Goal: Use online tool/utility: Utilize a website feature to perform a specific function

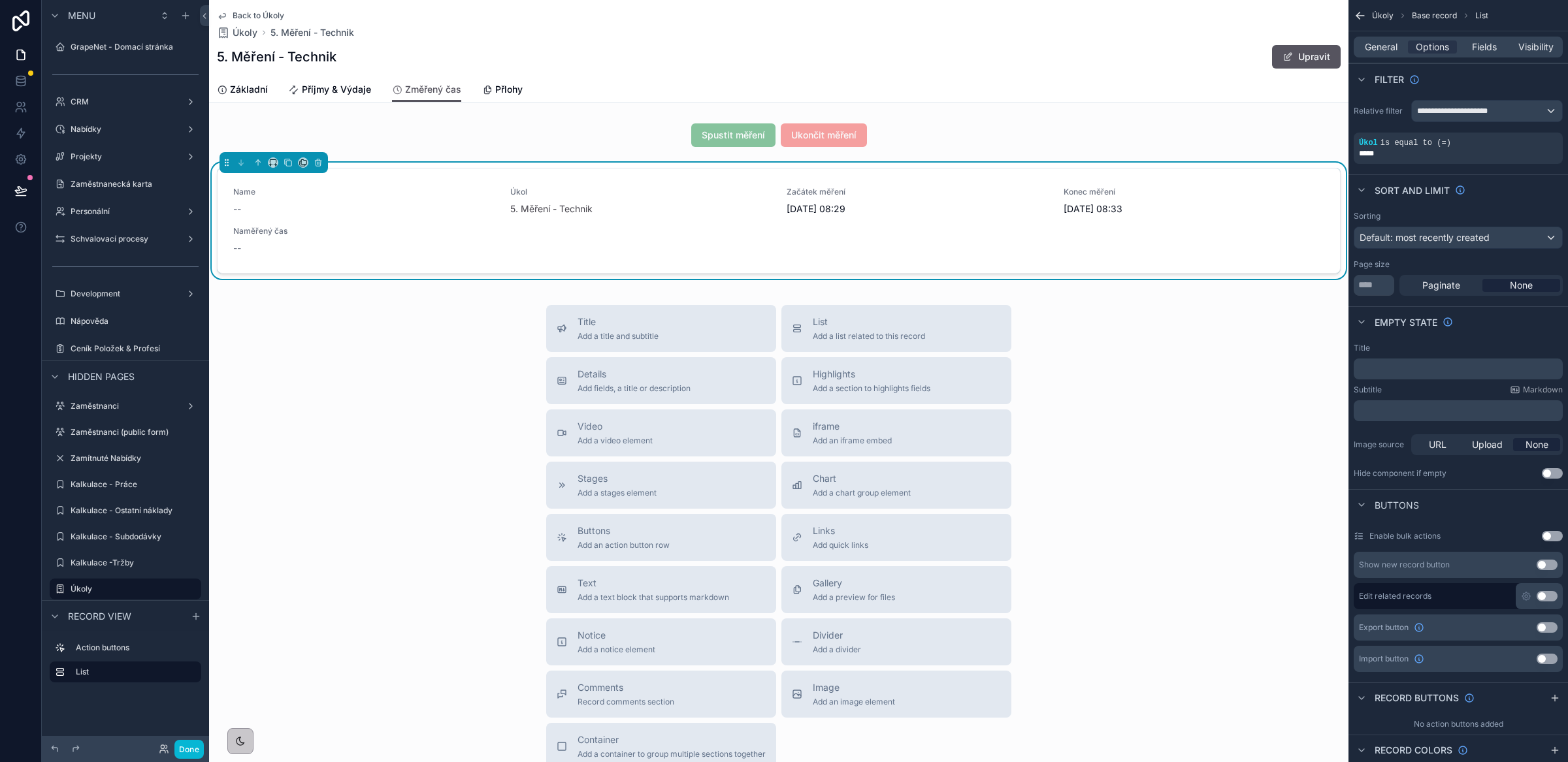
scroll to position [202, 0]
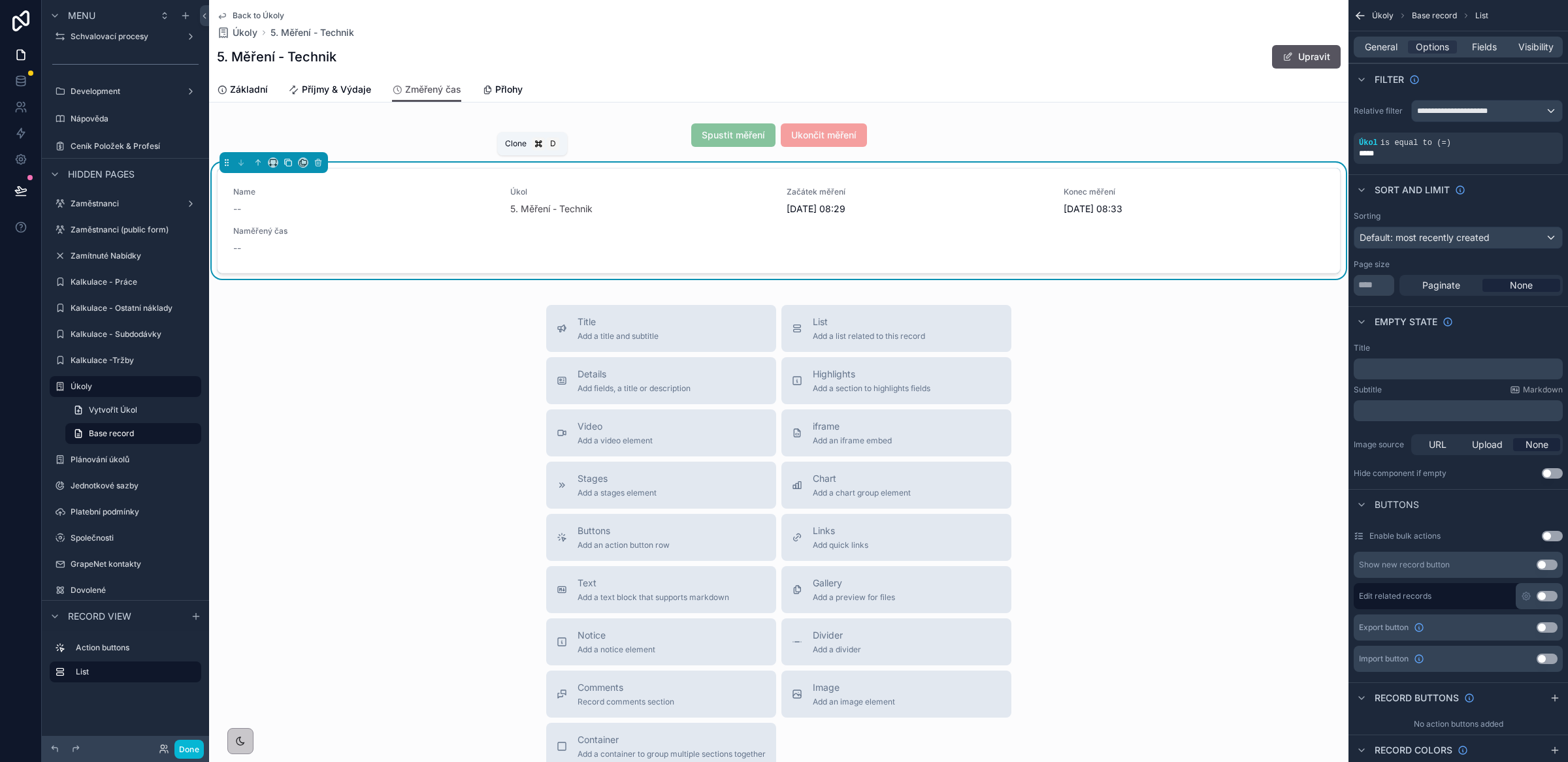
click at [288, 162] on icon "scrollable content" at bounding box center [288, 163] width 9 height 9
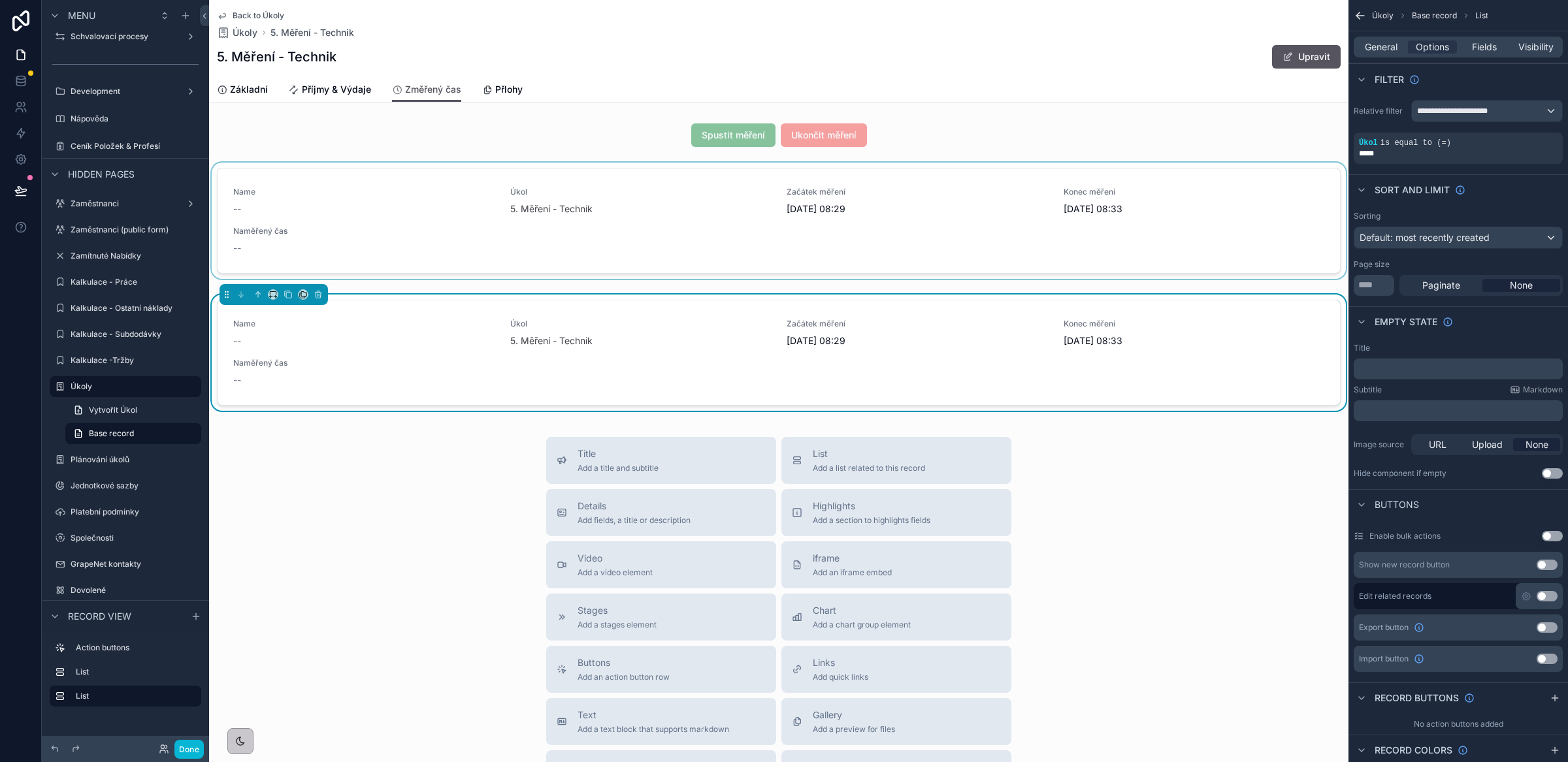
click at [408, 213] on div "scrollable content" at bounding box center [779, 223] width 1139 height 122
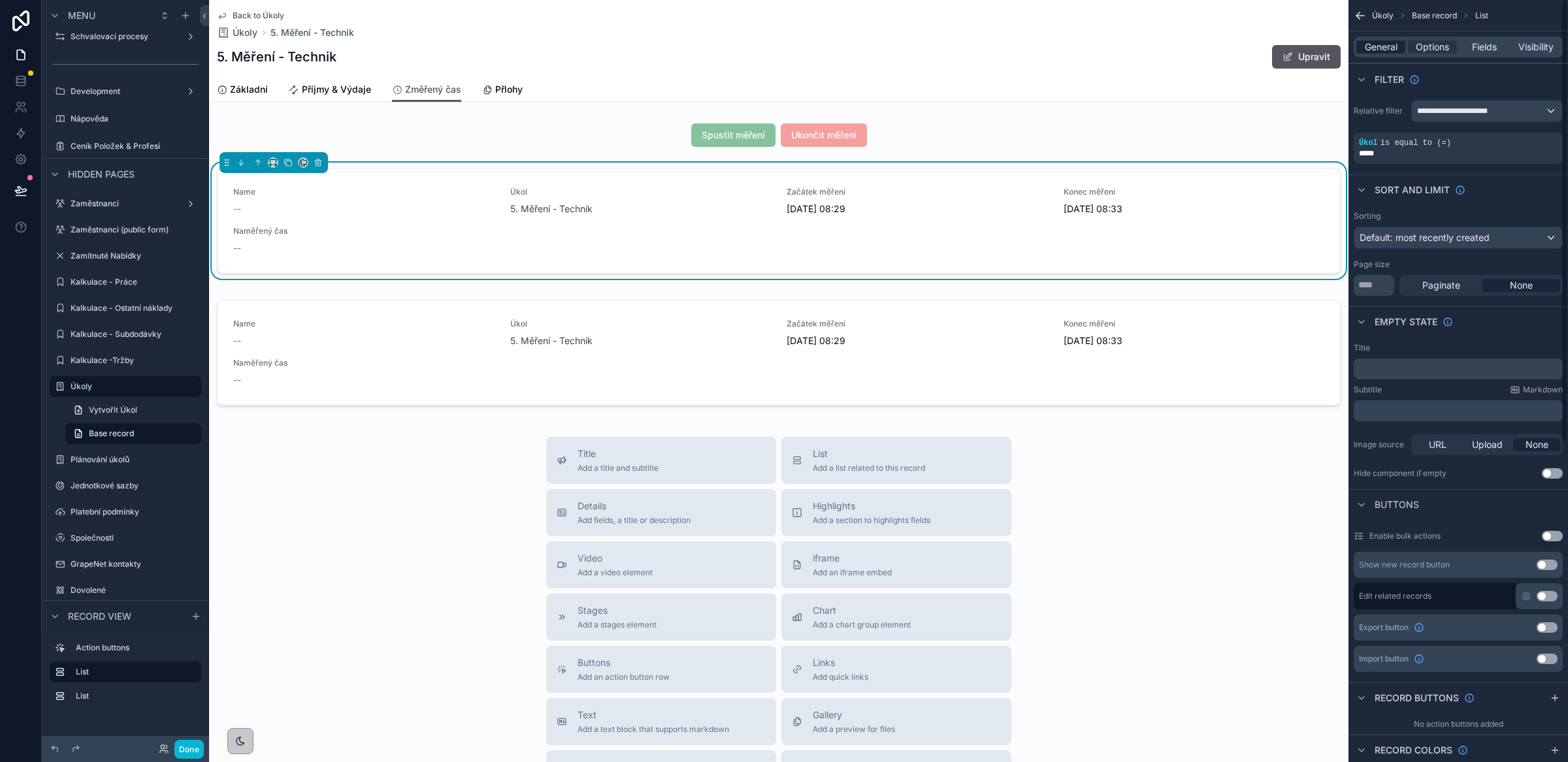
click at [1383, 47] on span "General" at bounding box center [1381, 46] width 32 height 13
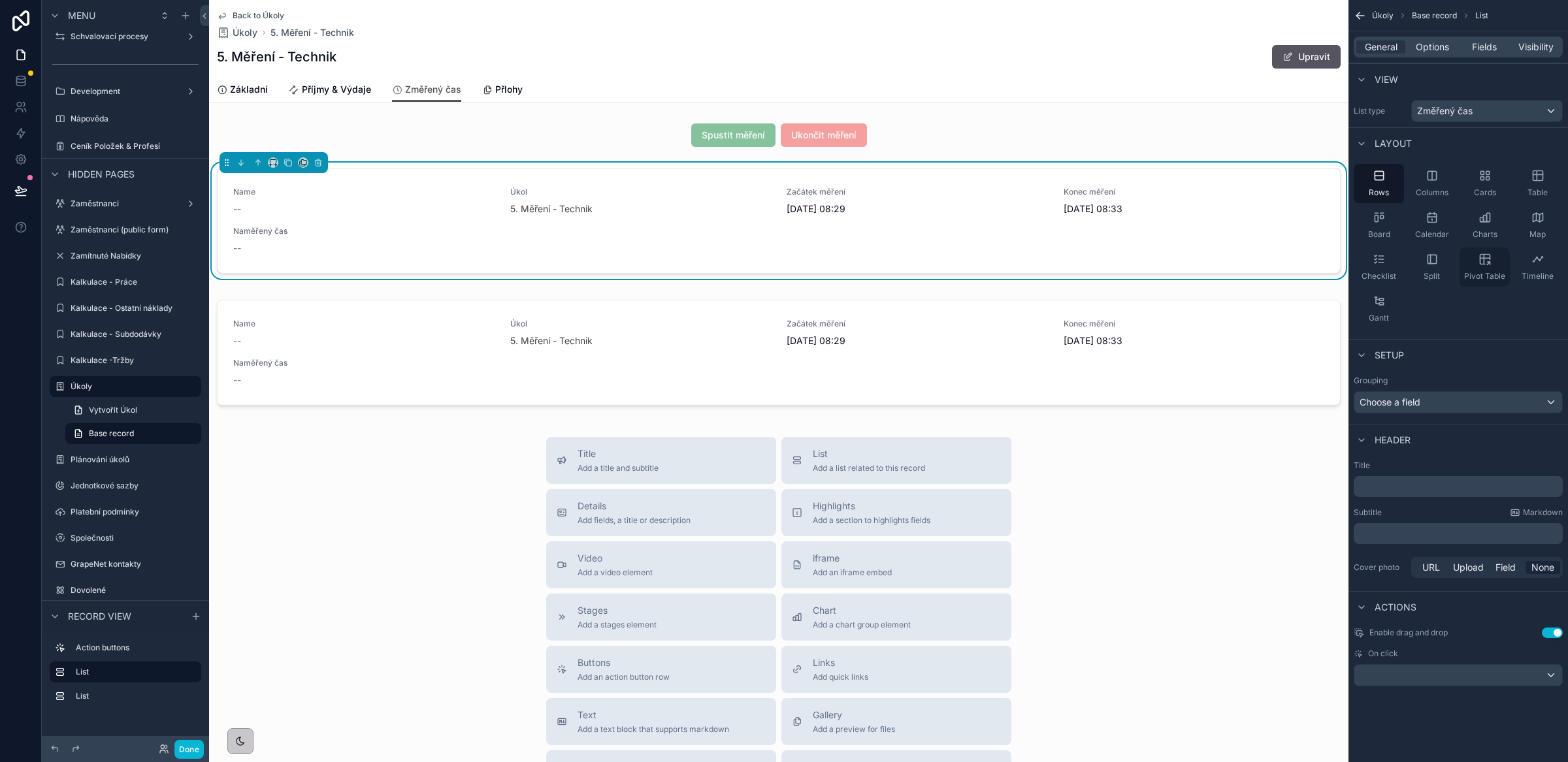
click at [1495, 259] on div "Pivot Table" at bounding box center [1484, 267] width 50 height 39
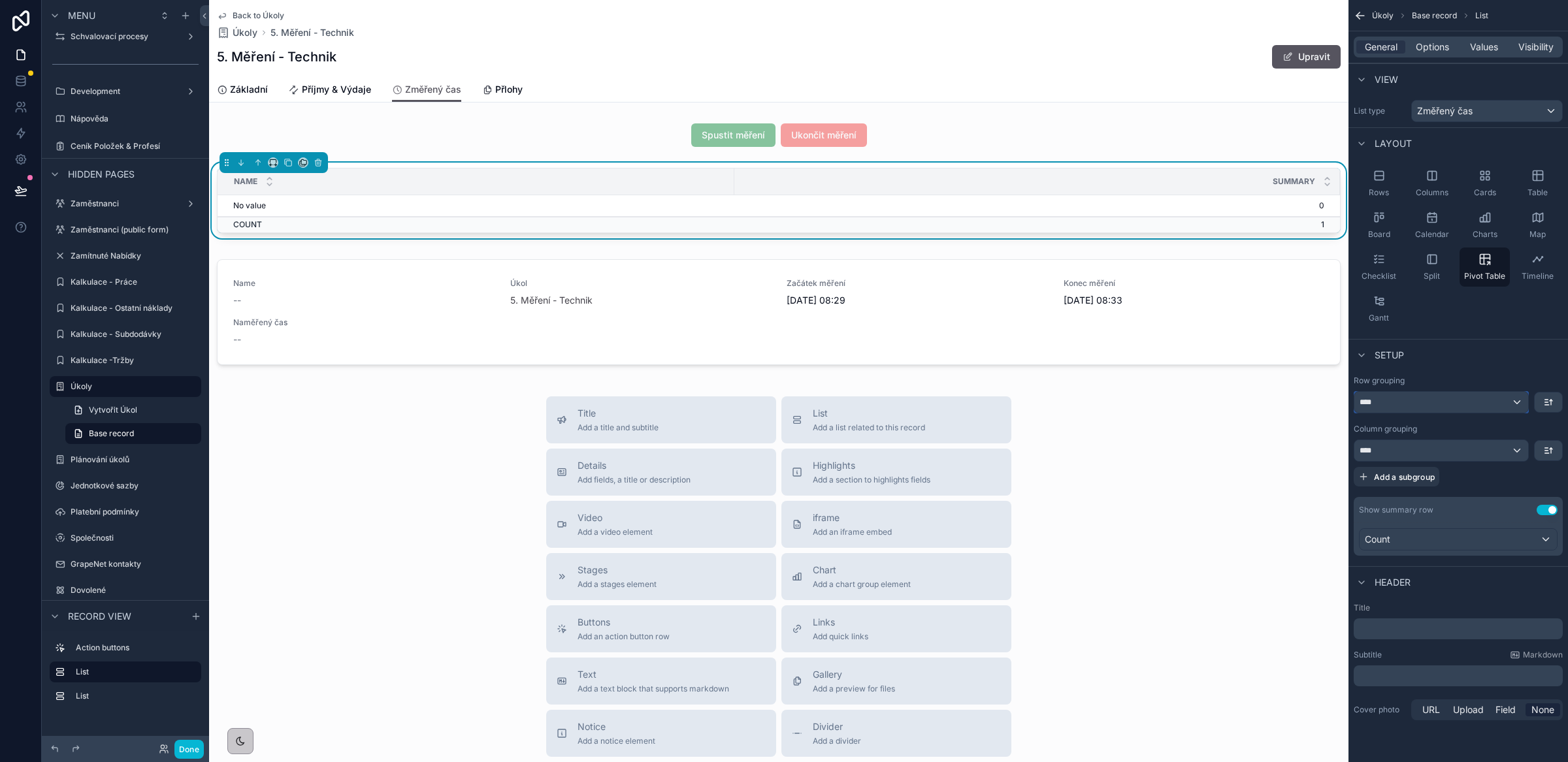
click at [1463, 404] on div "****" at bounding box center [1441, 402] width 174 height 21
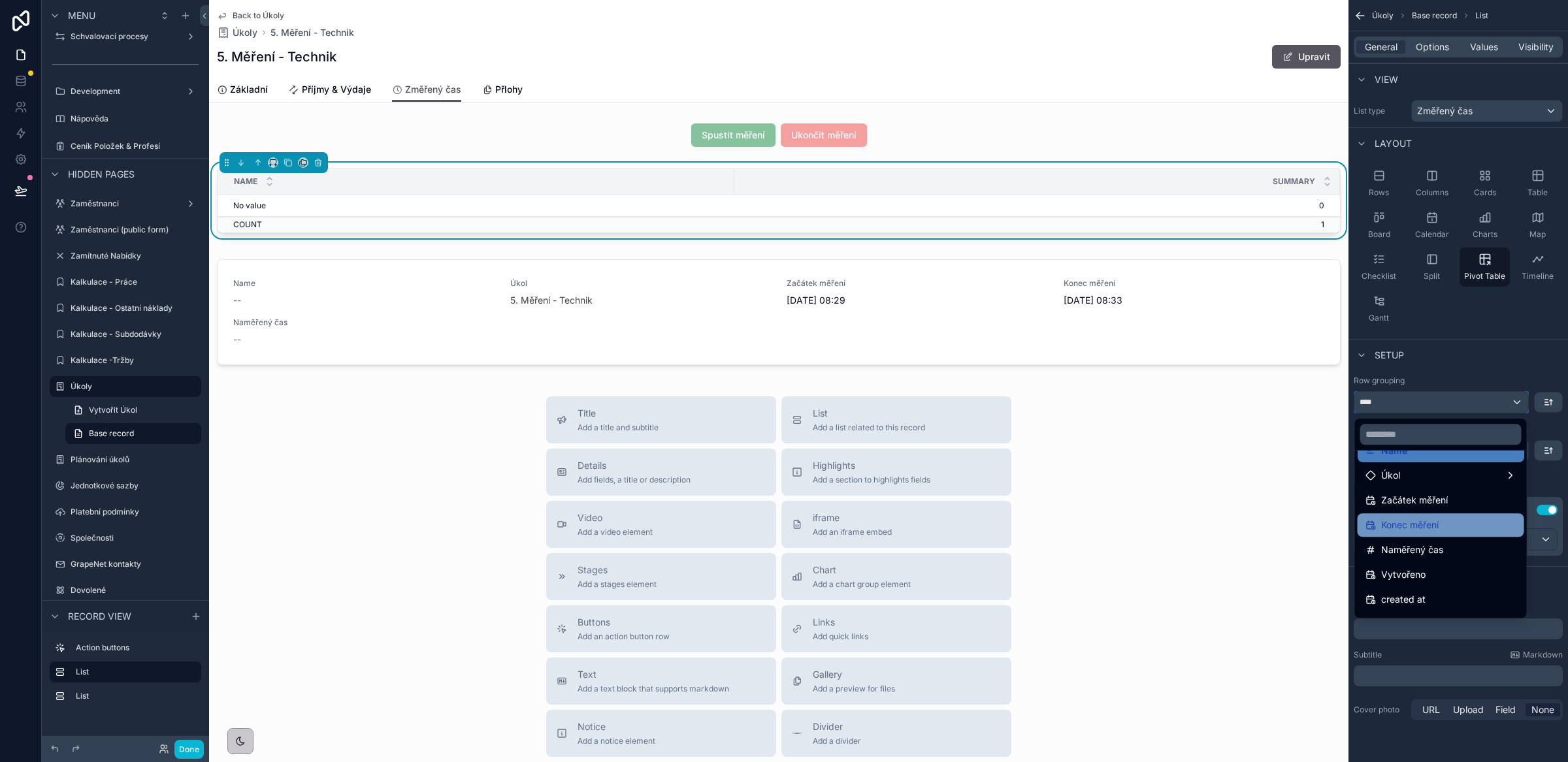
scroll to position [59, 0]
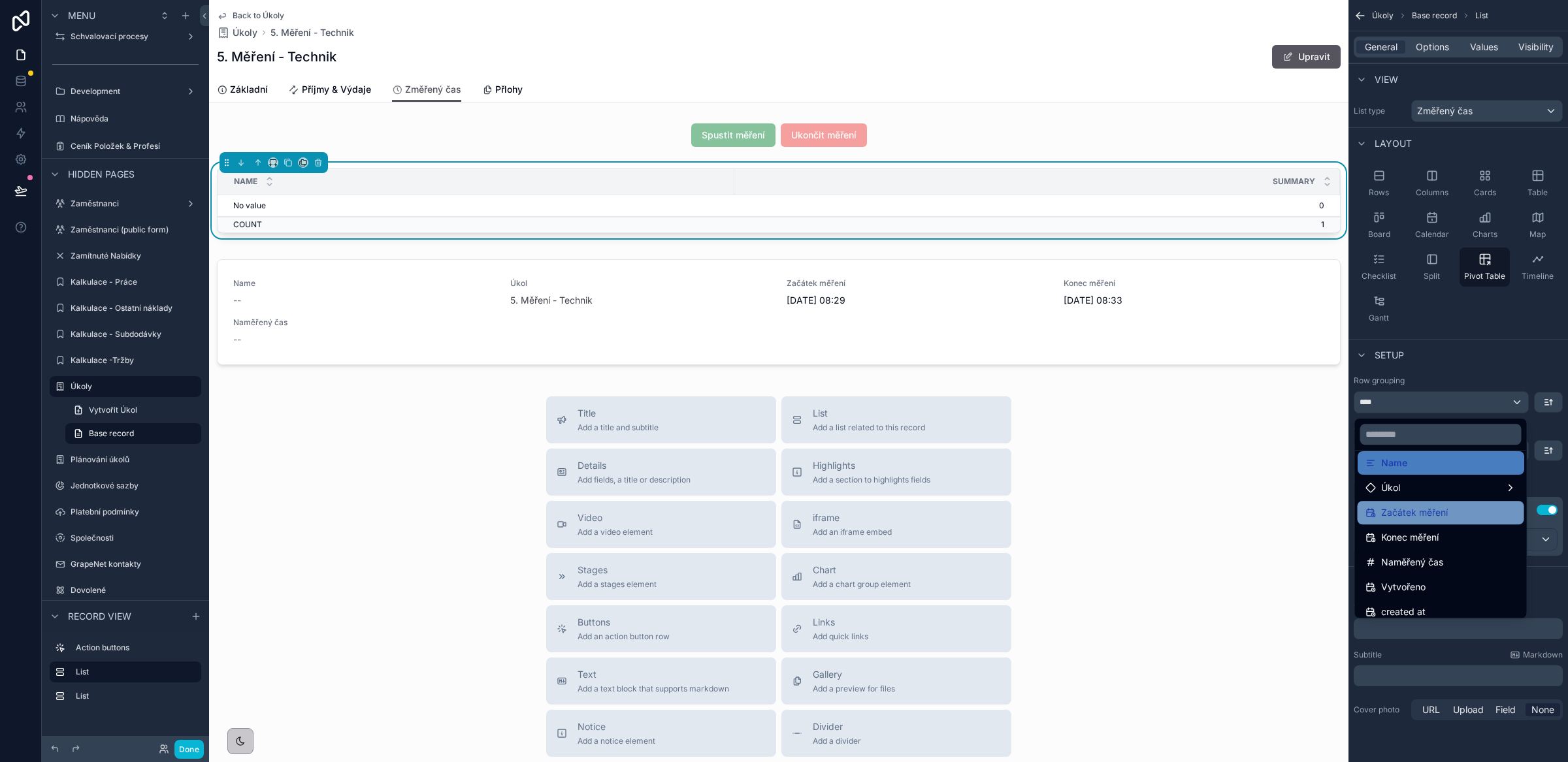
click at [1444, 512] on span "Začátek měření" at bounding box center [1415, 513] width 66 height 16
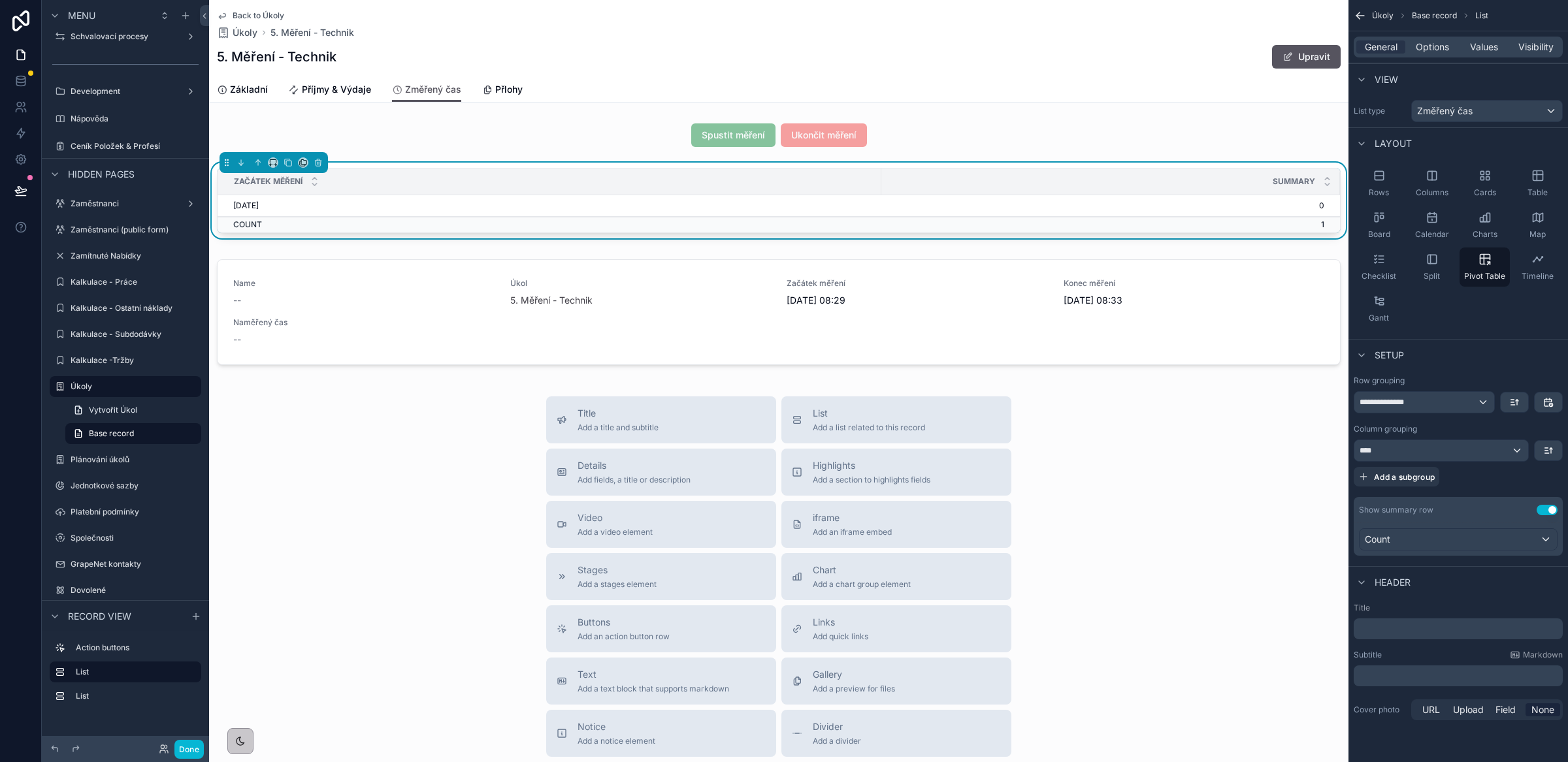
click at [1438, 391] on div "**********" at bounding box center [1424, 402] width 141 height 22
click at [1445, 406] on div "**********" at bounding box center [1424, 402] width 140 height 21
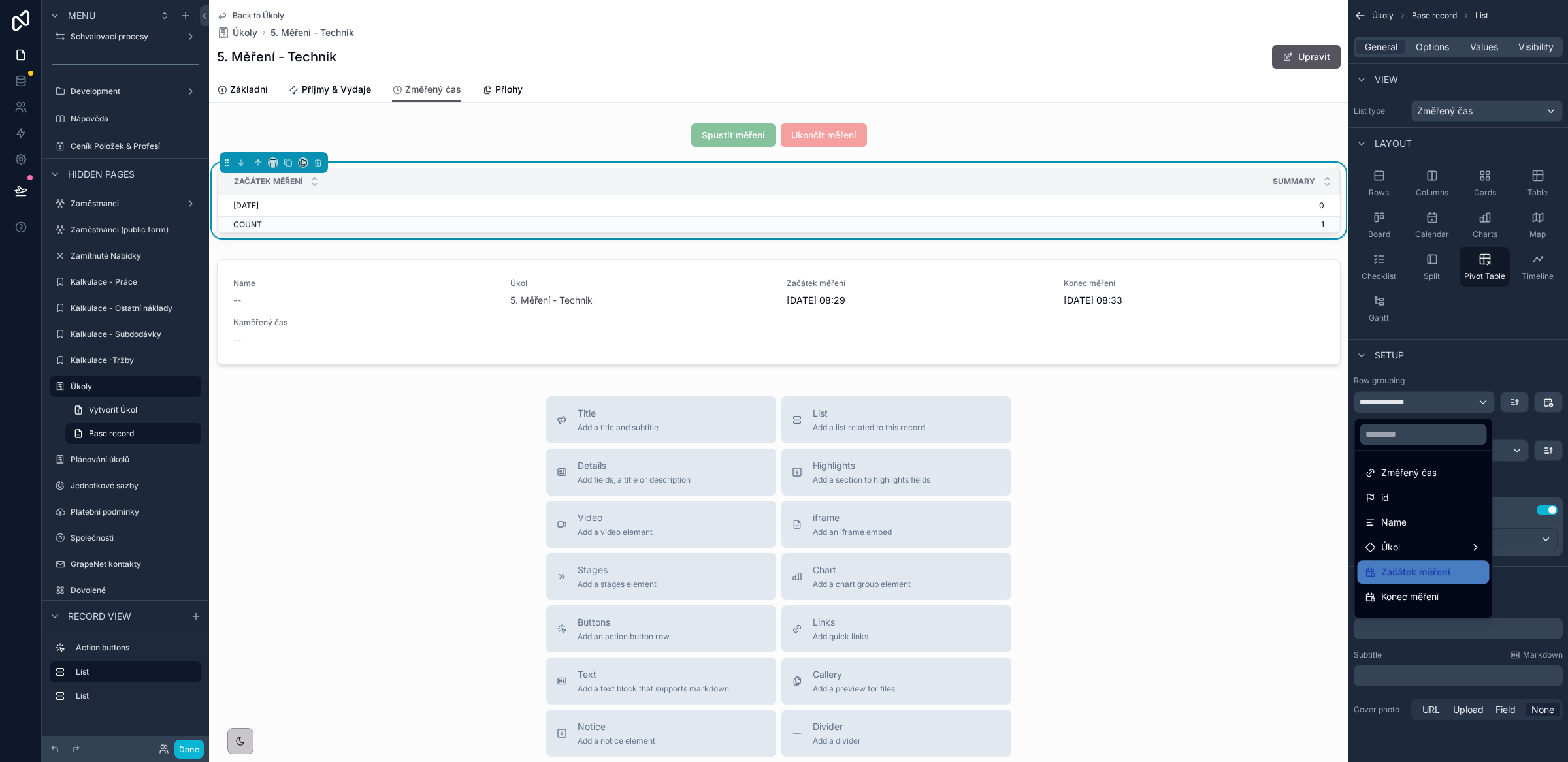
click at [1448, 375] on div "scrollable content" at bounding box center [784, 381] width 1568 height 762
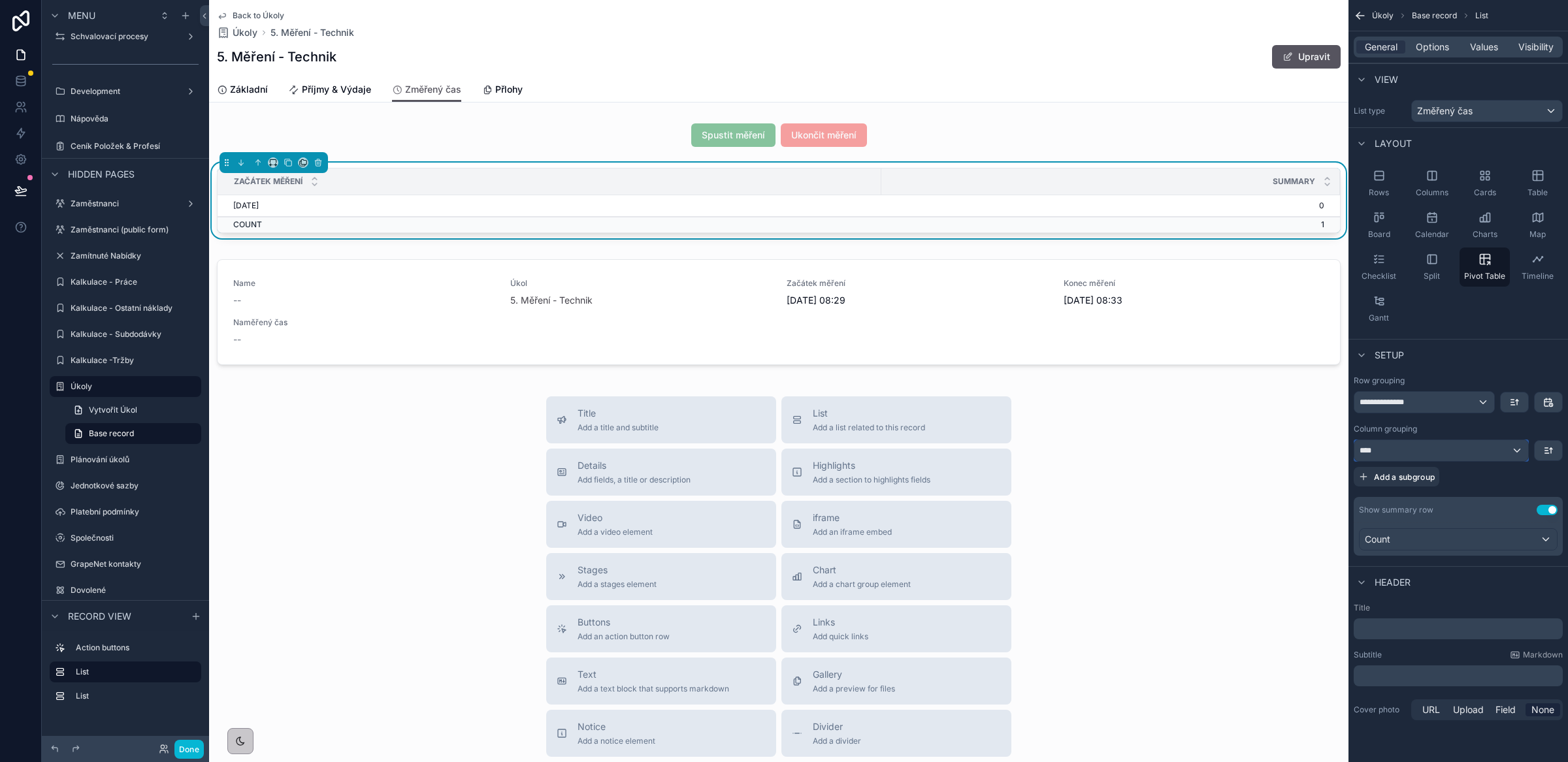
click at [1446, 457] on div "****" at bounding box center [1441, 451] width 174 height 21
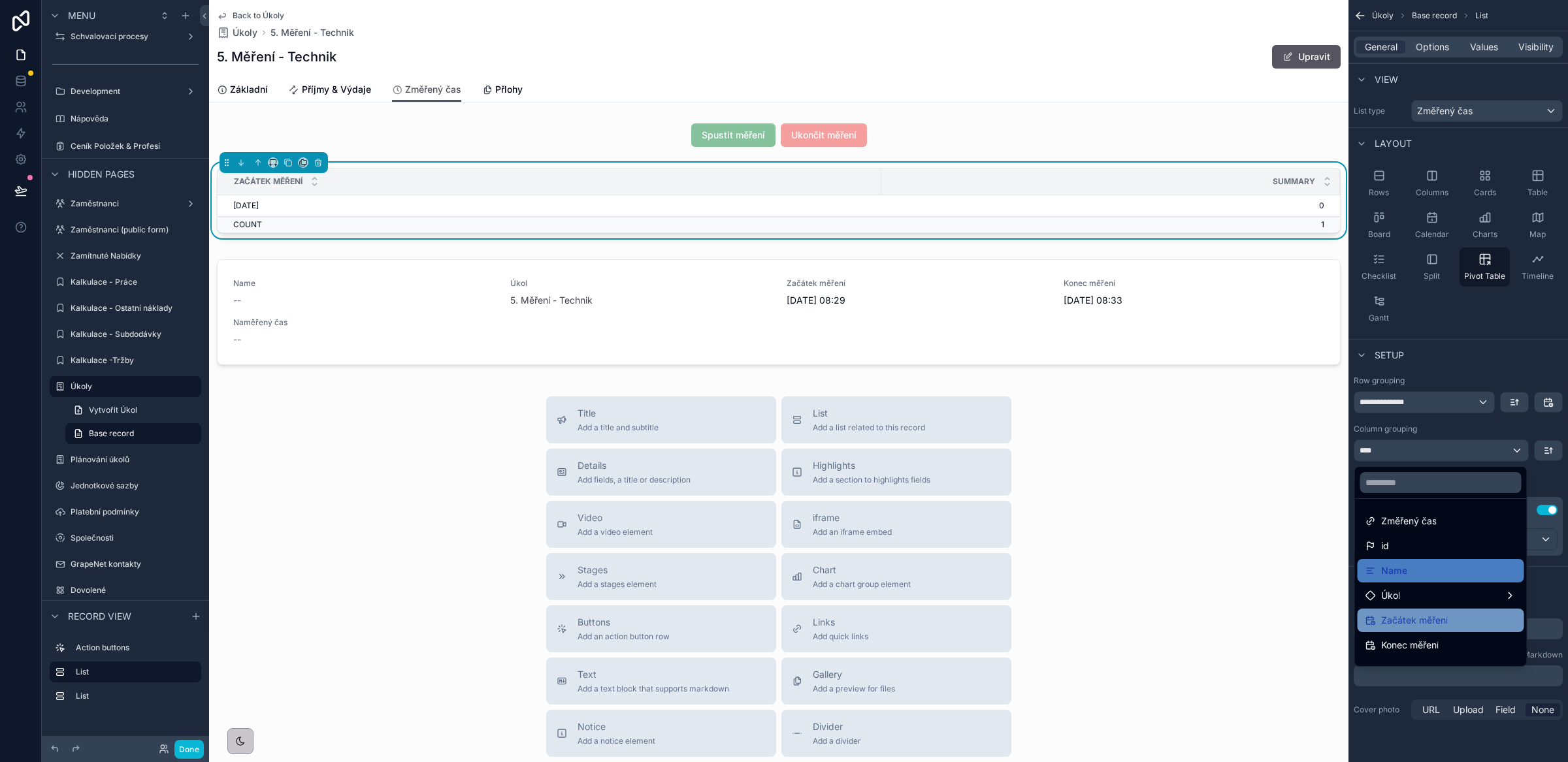
click at [1437, 615] on span "Začátek měření" at bounding box center [1415, 620] width 66 height 16
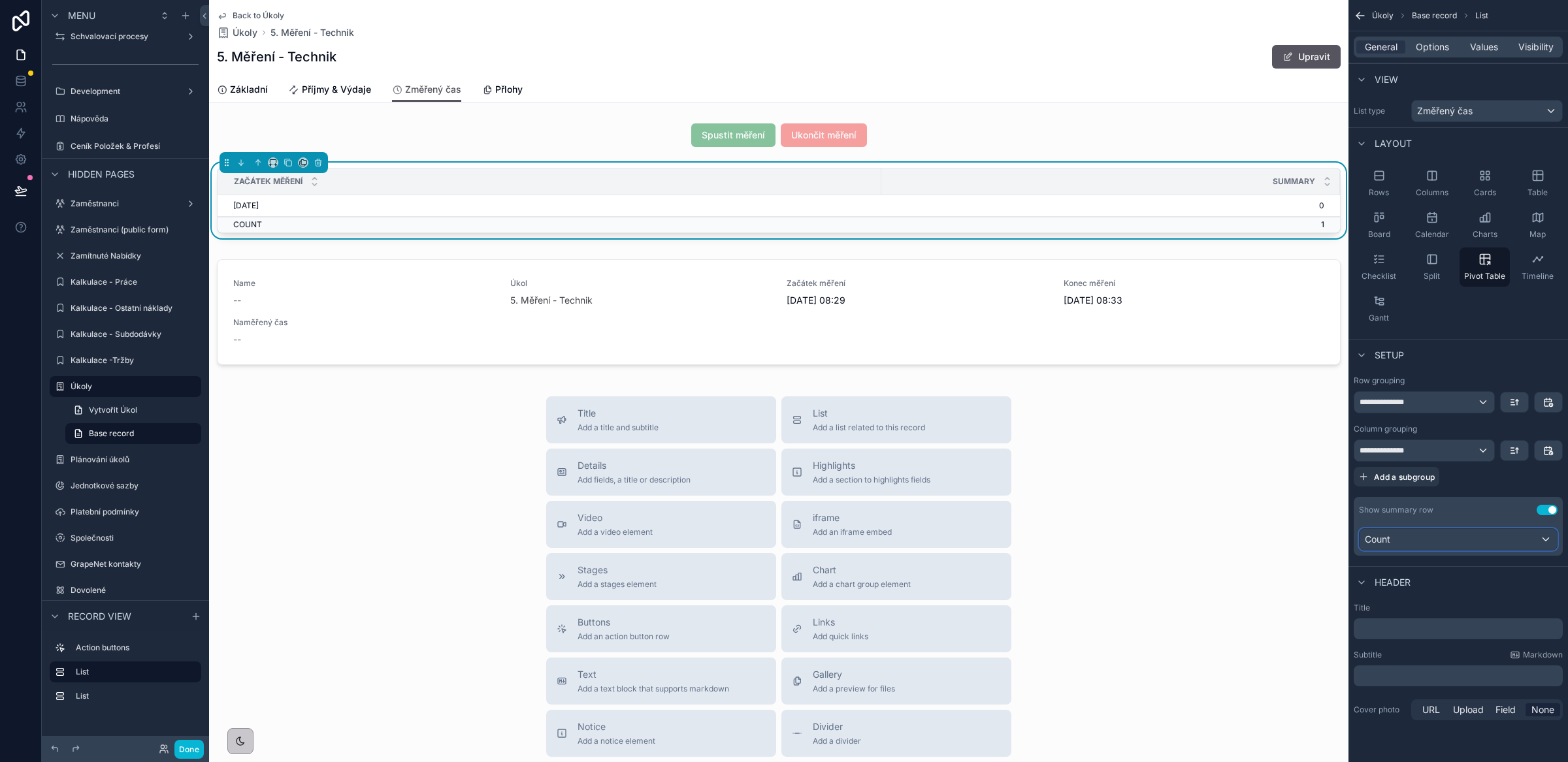
click at [1438, 540] on div "Count" at bounding box center [1459, 540] width 198 height 21
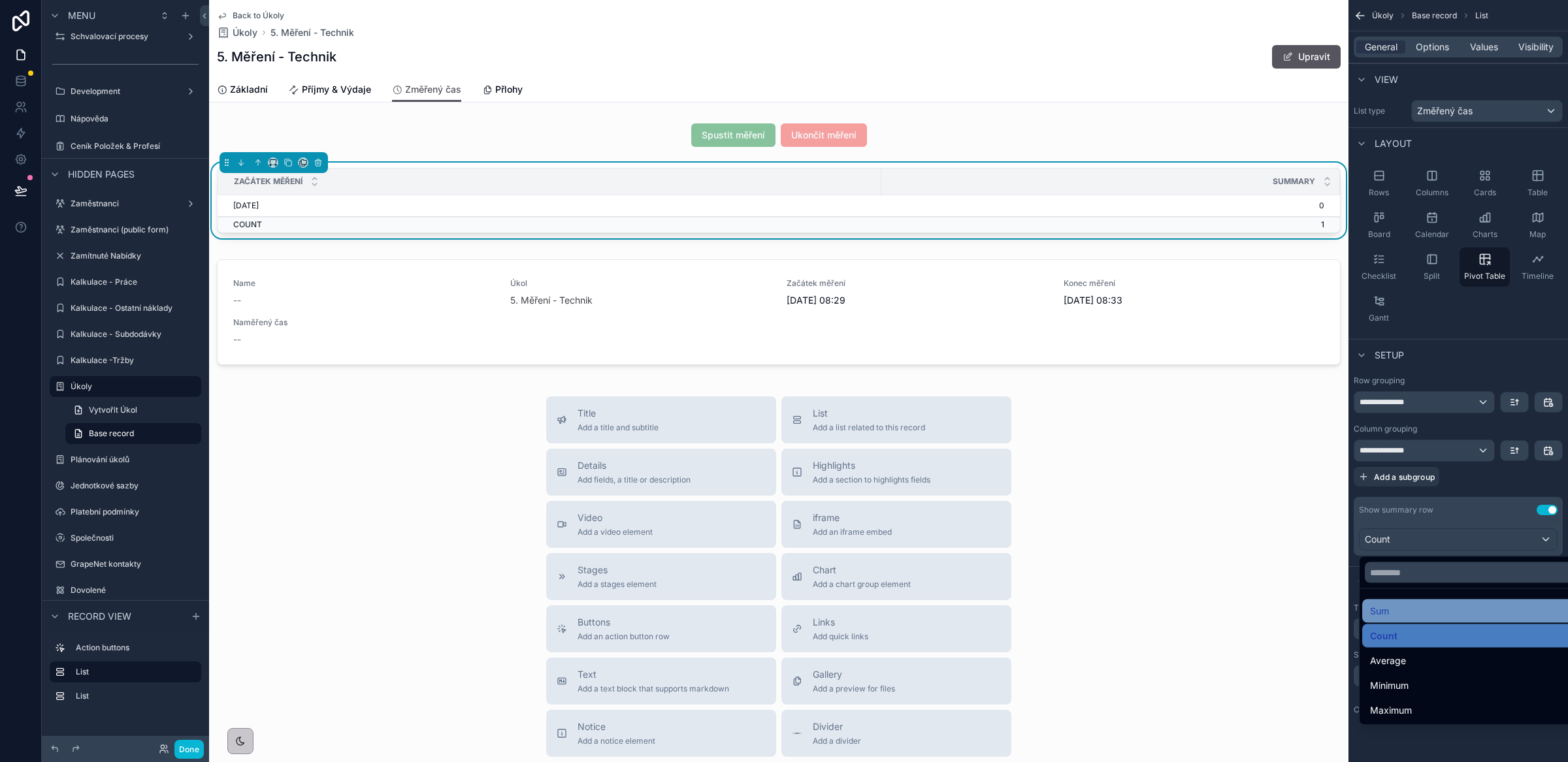
click at [1432, 612] on div "Sum" at bounding box center [1474, 612] width 206 height 16
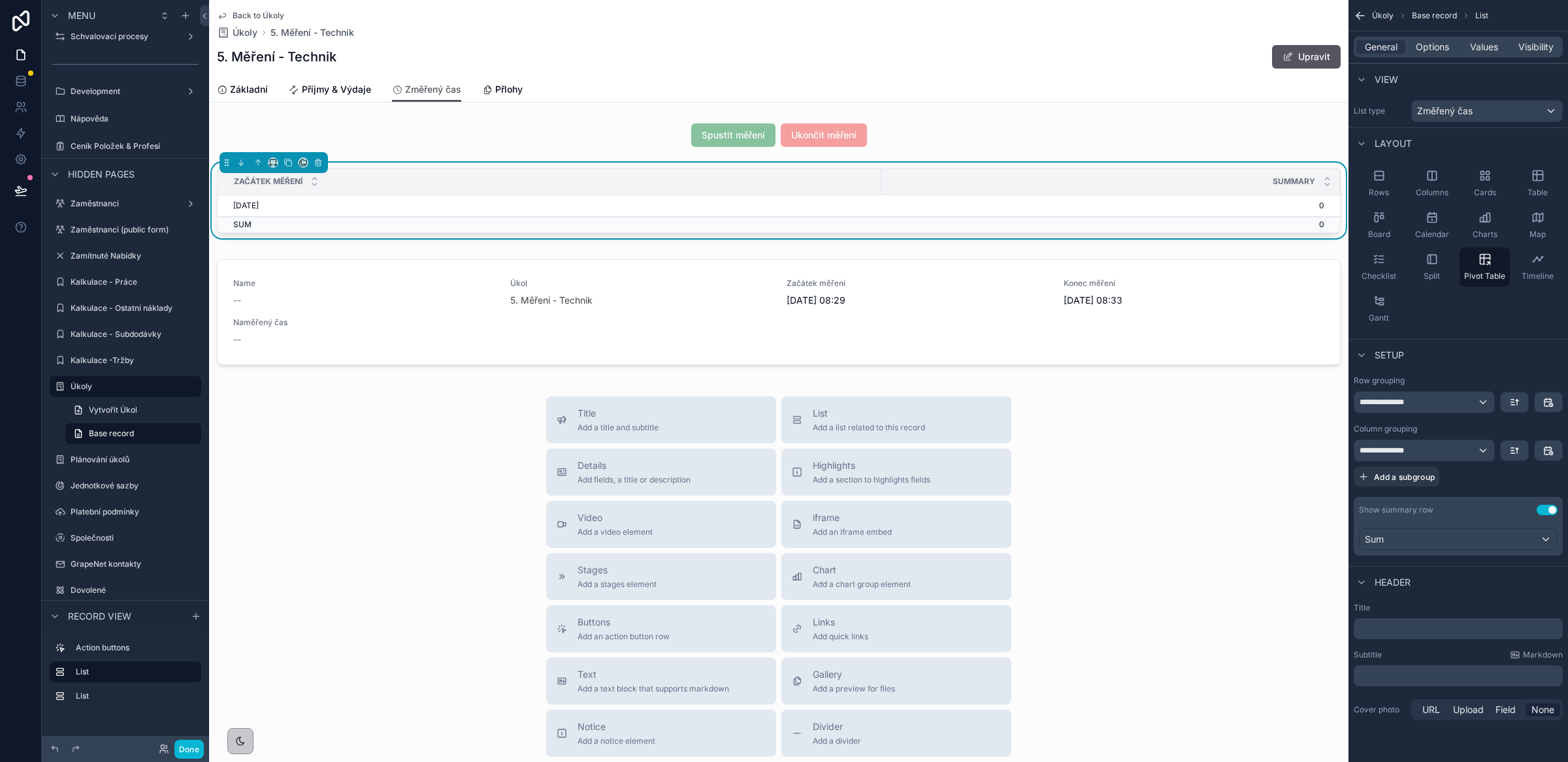
click at [1398, 628] on p "﻿" at bounding box center [1460, 629] width 201 height 13
click at [1453, 338] on div "**********" at bounding box center [1458, 364] width 220 height 729
click at [1551, 403] on icon "scrollable content" at bounding box center [1549, 402] width 10 height 10
click at [1516, 460] on span "Group by day" at bounding box center [1508, 458] width 59 height 16
click at [656, 318] on div "scrollable content" at bounding box center [779, 314] width 1139 height 122
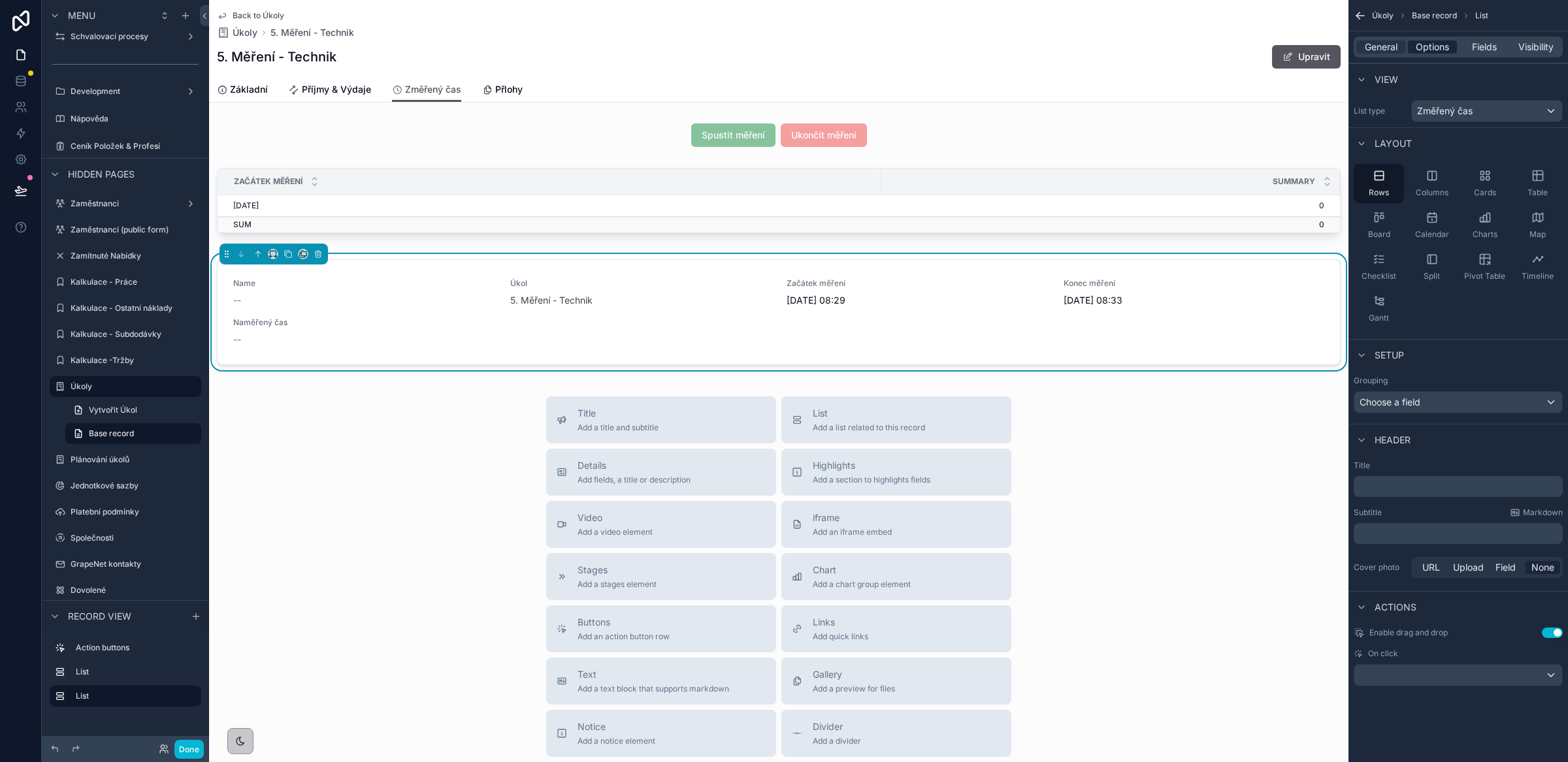
click at [1424, 45] on span "Options" at bounding box center [1432, 46] width 33 height 13
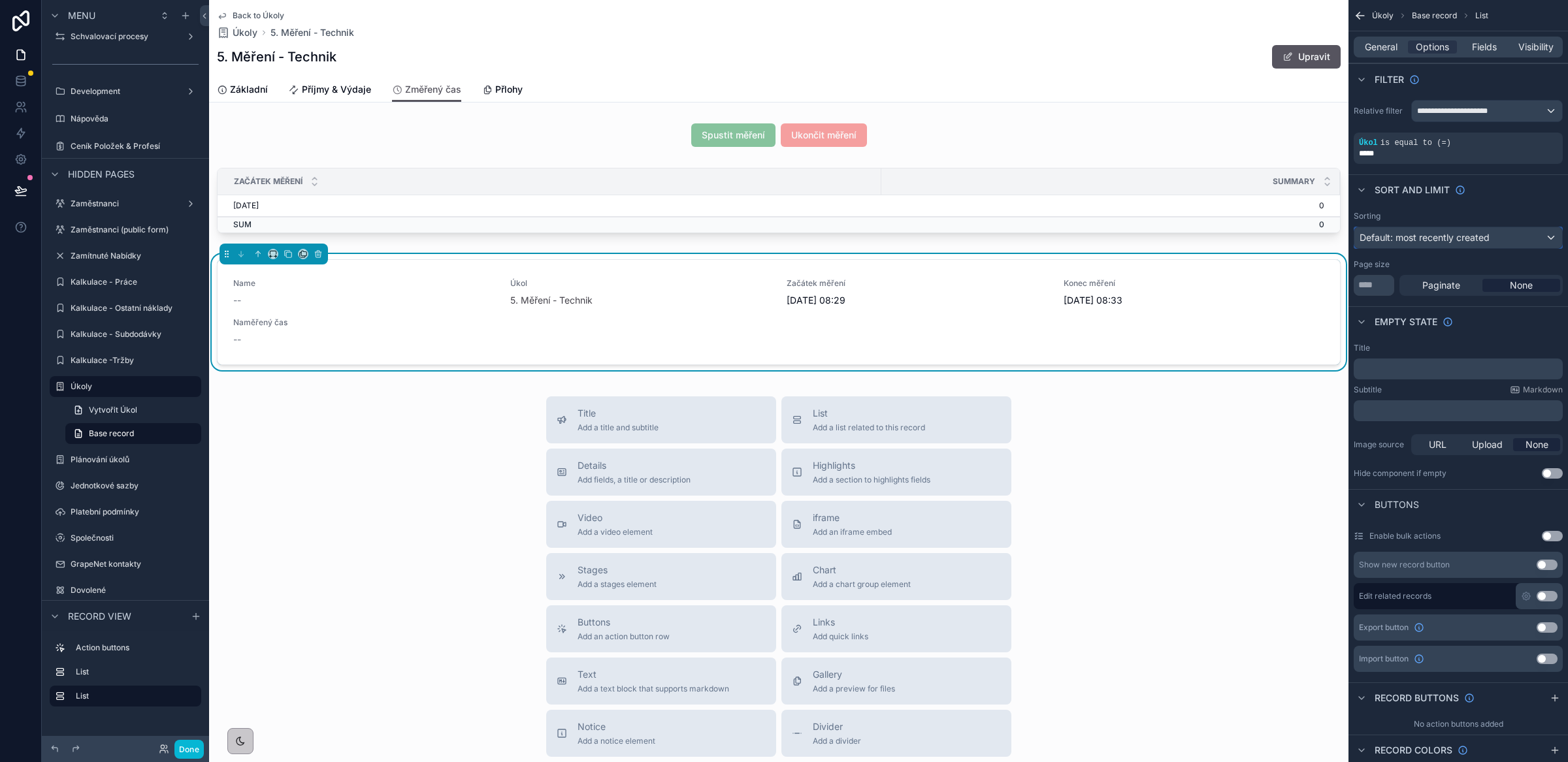
click at [1456, 239] on span "Default: most recently created" at bounding box center [1424, 237] width 130 height 11
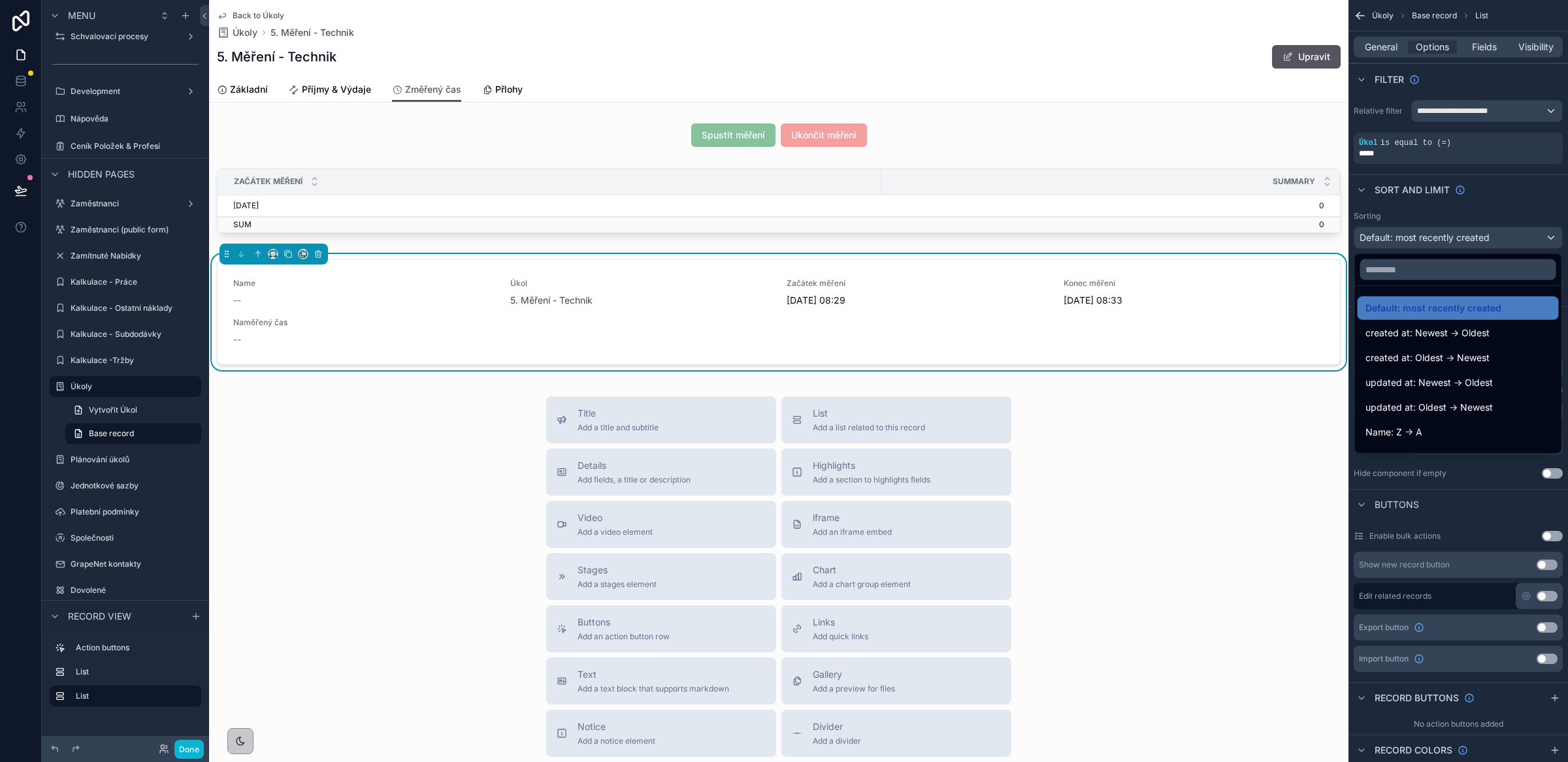
click at [1138, 495] on div "Title Add a title and subtitle List Add a list related to this record Details A…" at bounding box center [779, 629] width 1139 height 465
click at [536, 179] on div "Začátek měření" at bounding box center [549, 181] width 662 height 24
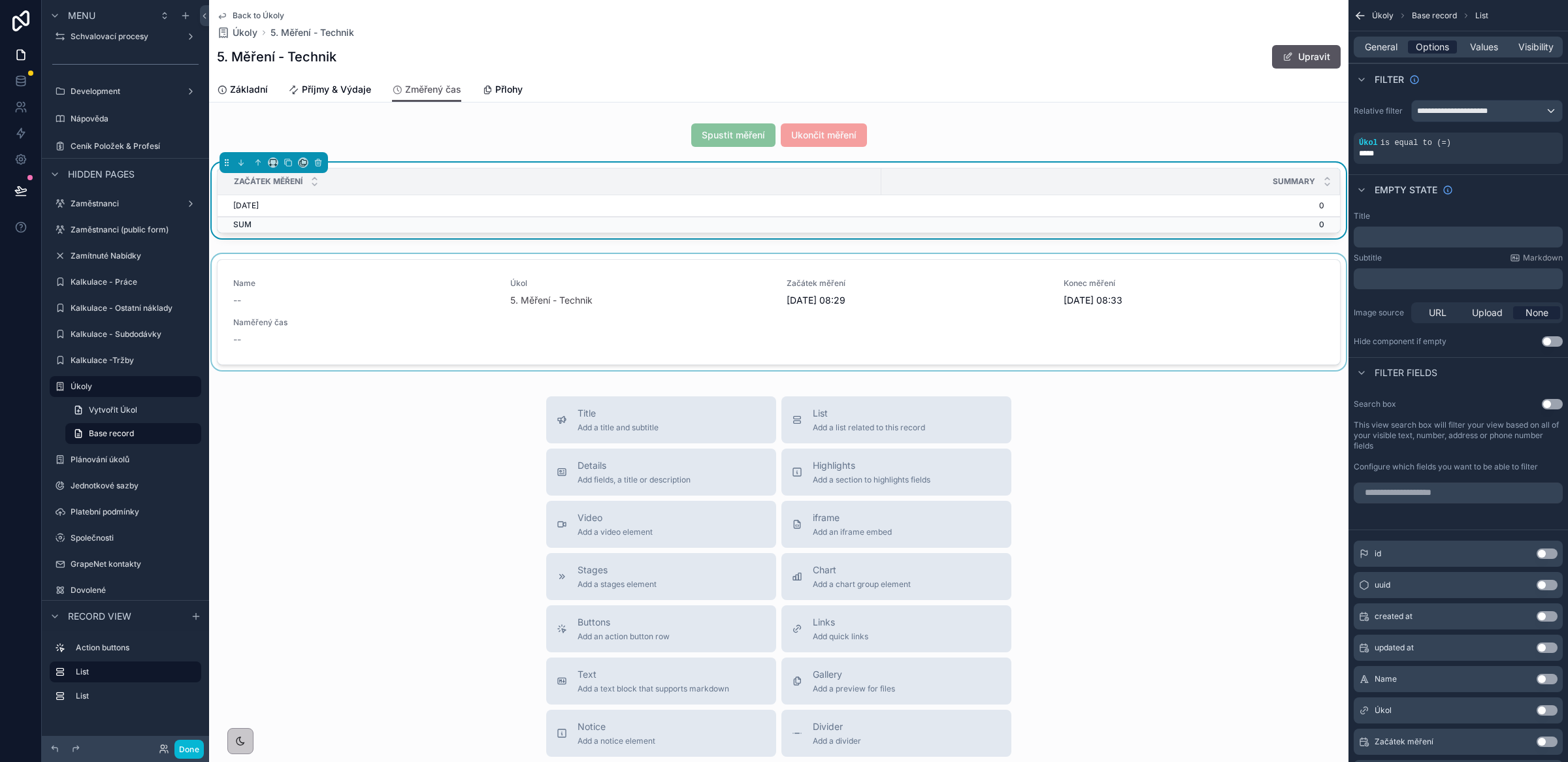
click at [1430, 43] on span "Options" at bounding box center [1432, 46] width 33 height 13
click at [1430, 45] on span "Options" at bounding box center [1432, 46] width 33 height 13
click at [1397, 48] on div "General" at bounding box center [1381, 46] width 49 height 13
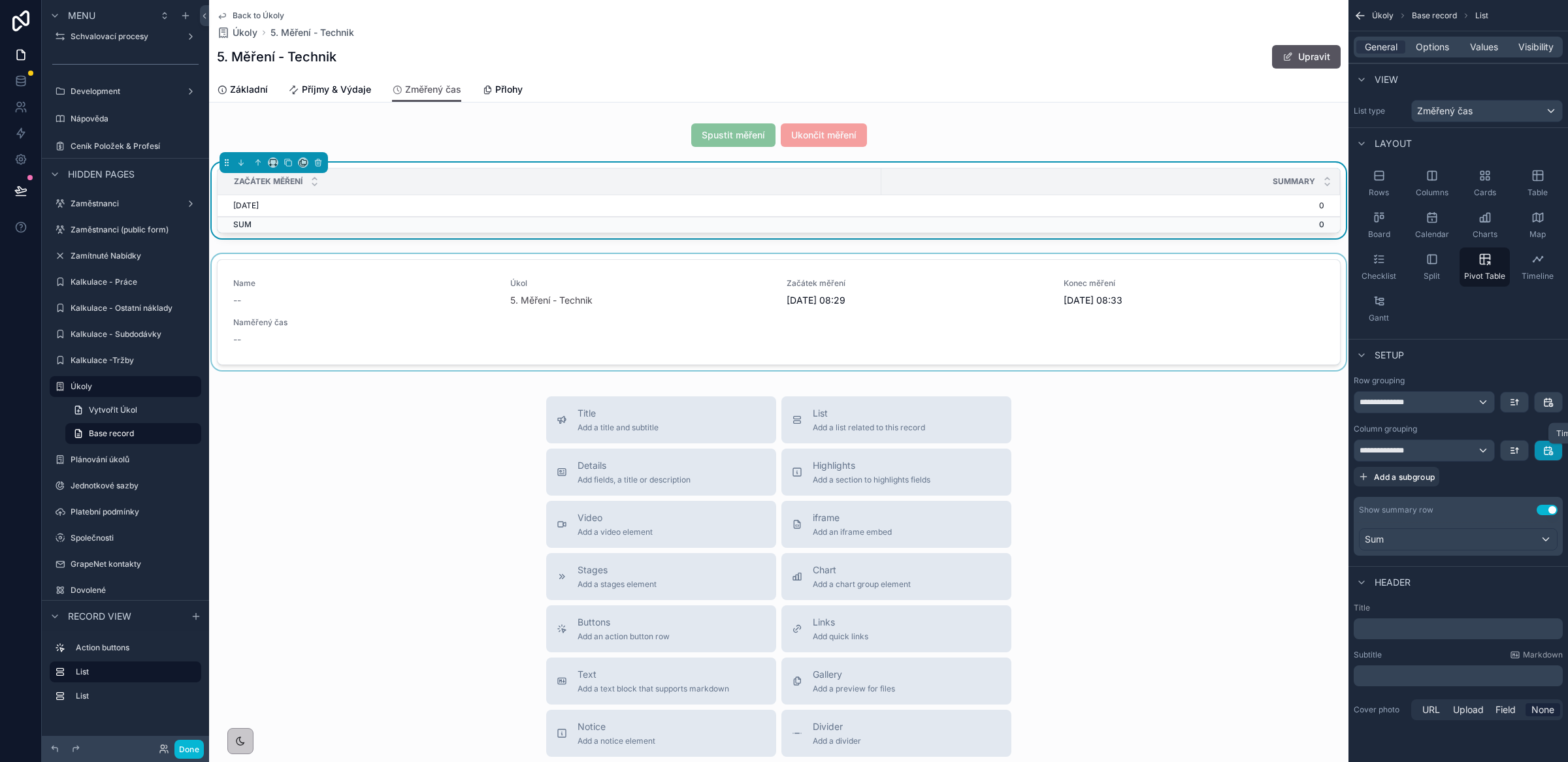
click at [1545, 451] on icon "scrollable content" at bounding box center [1549, 451] width 10 height 10
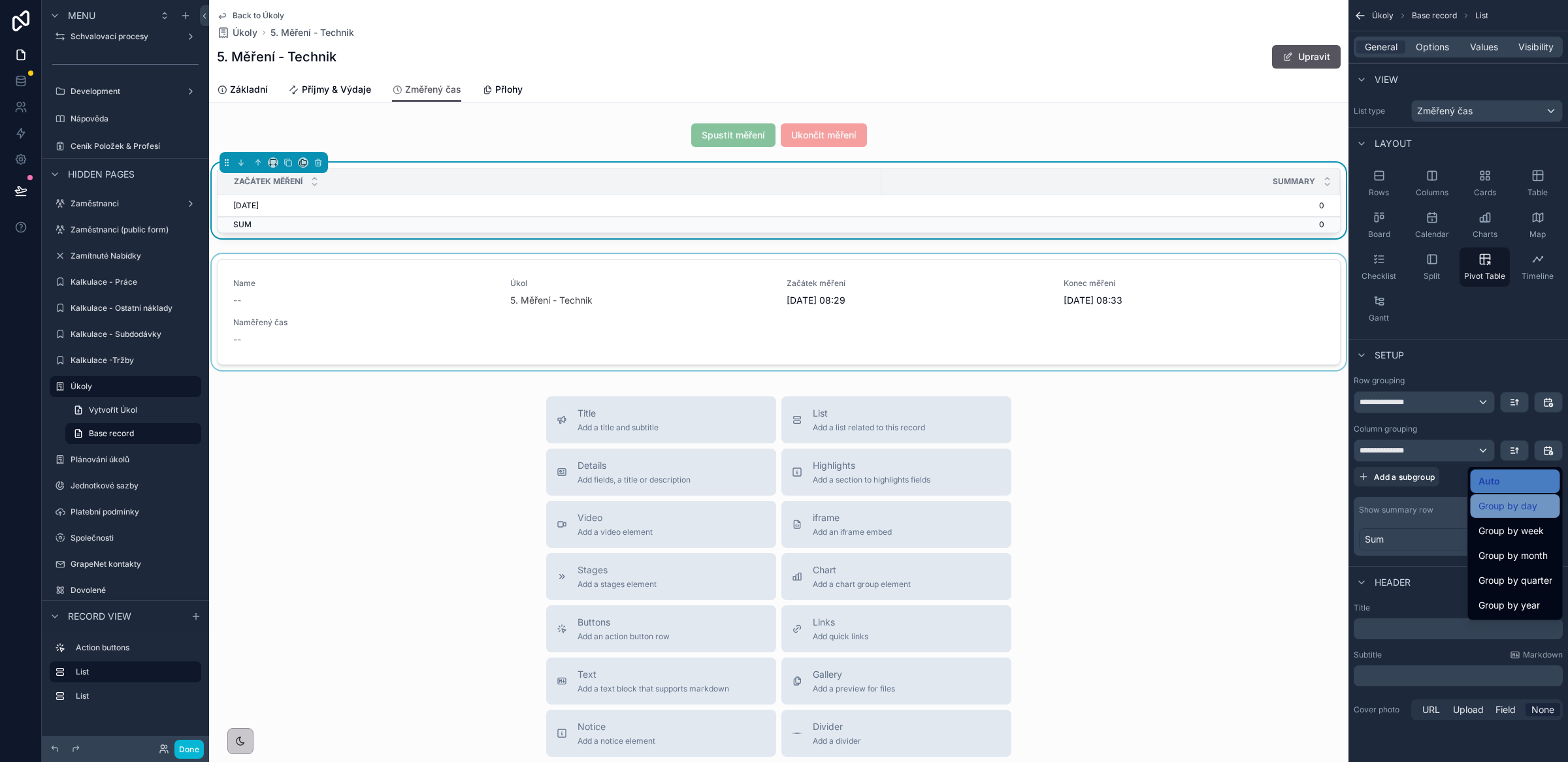
click at [1514, 510] on span "Group by day" at bounding box center [1508, 507] width 59 height 16
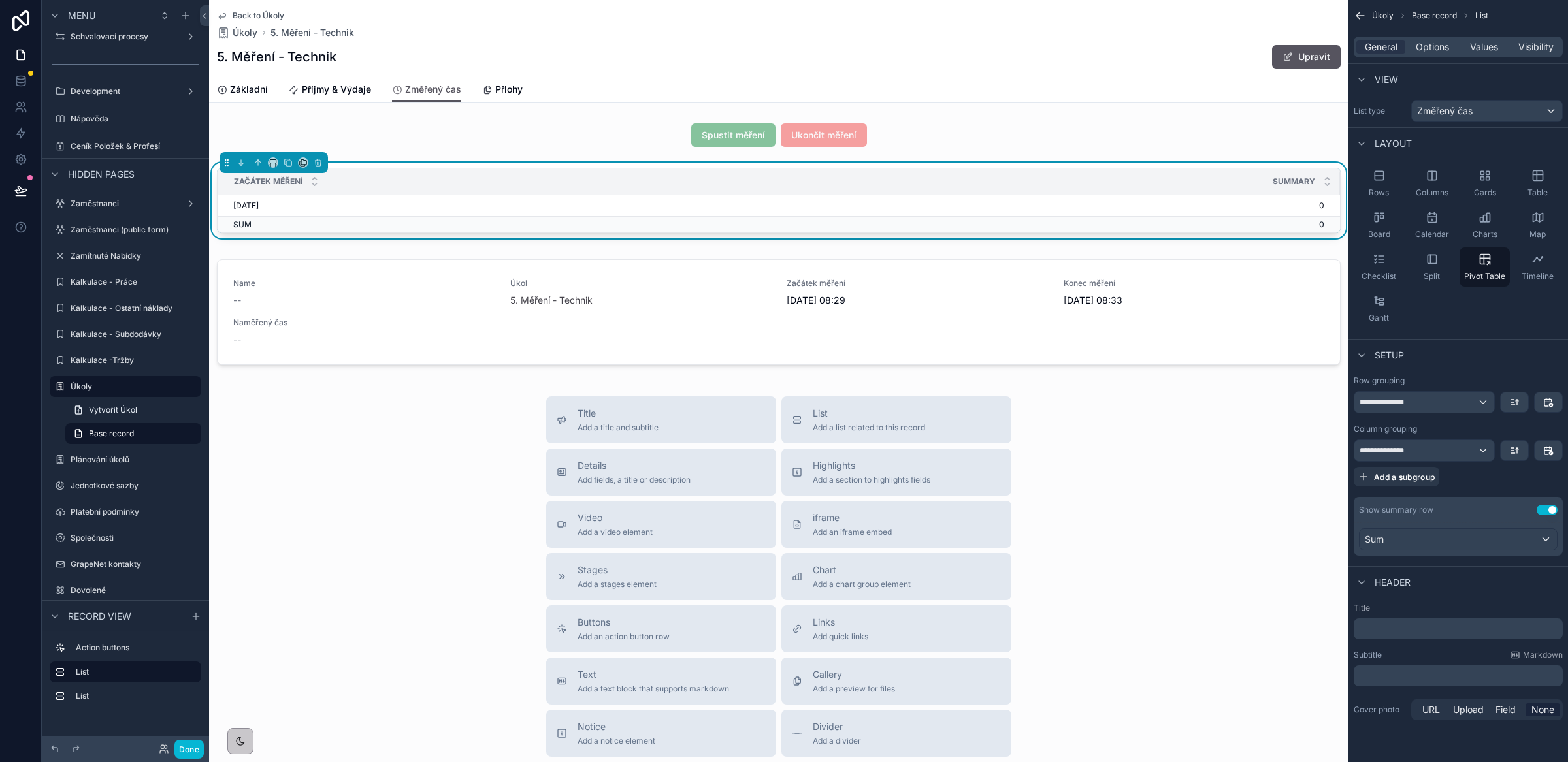
click at [1548, 514] on button "Use setting" at bounding box center [1547, 510] width 21 height 10
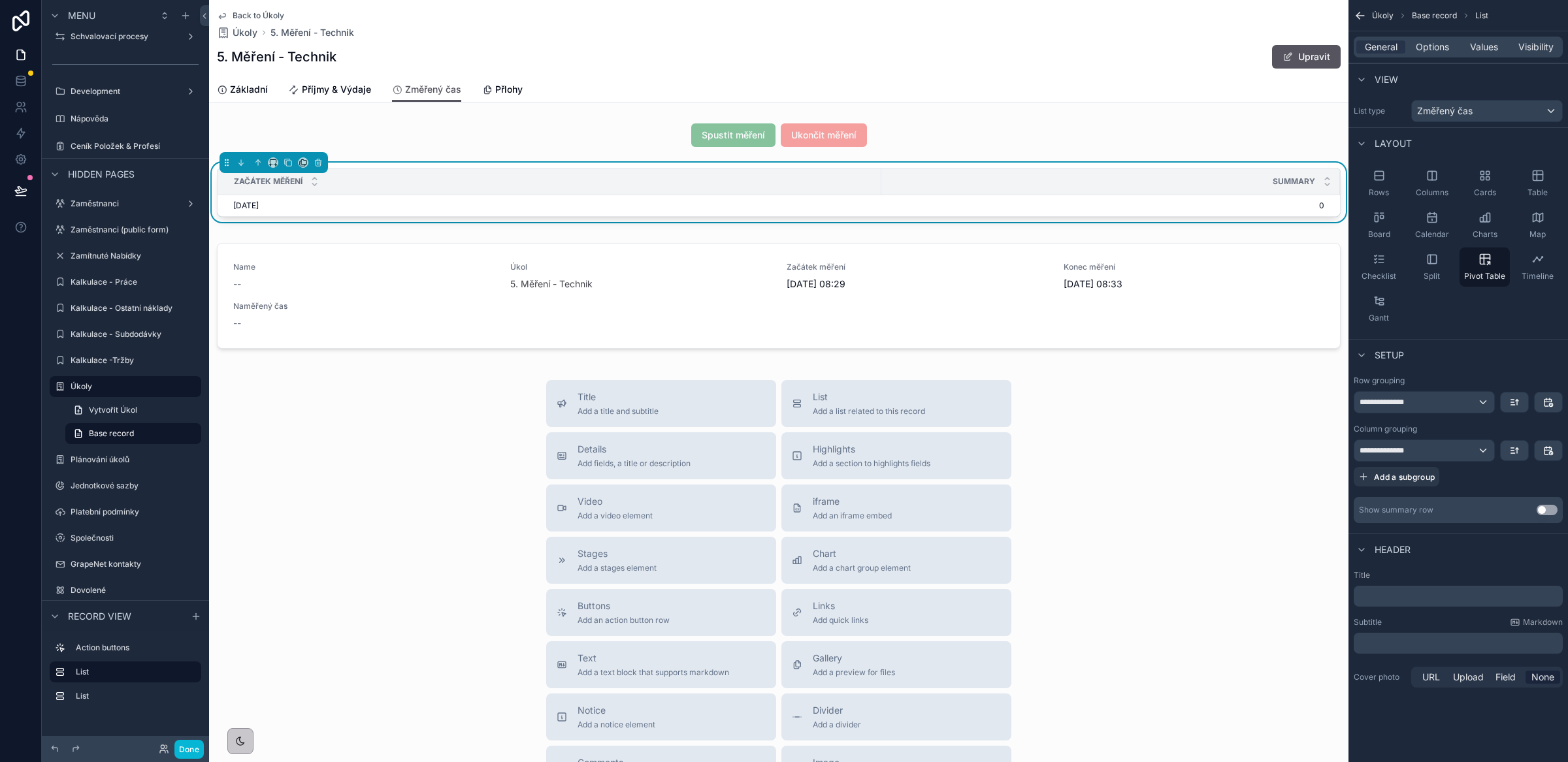
click at [1549, 514] on button "Use setting" at bounding box center [1547, 510] width 21 height 10
